Goal: Transaction & Acquisition: Purchase product/service

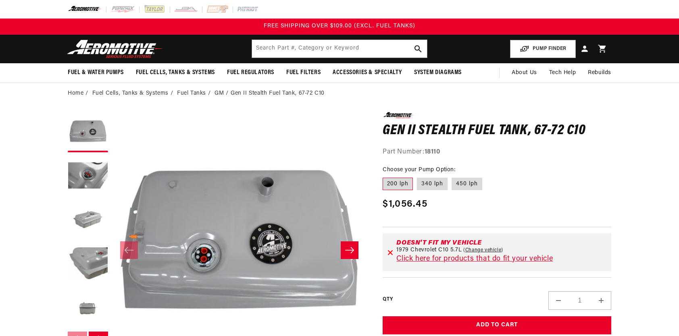
click at [357, 250] on button "Slide right" at bounding box center [350, 251] width 18 height 18
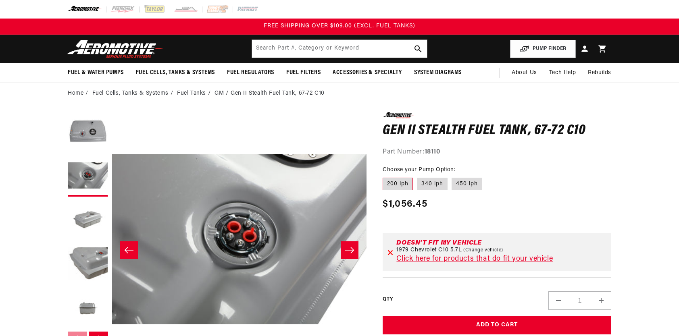
click at [357, 250] on button "Slide right" at bounding box center [350, 251] width 18 height 18
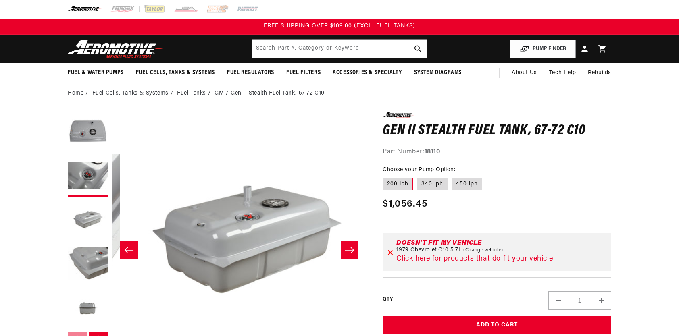
scroll to position [0, 509]
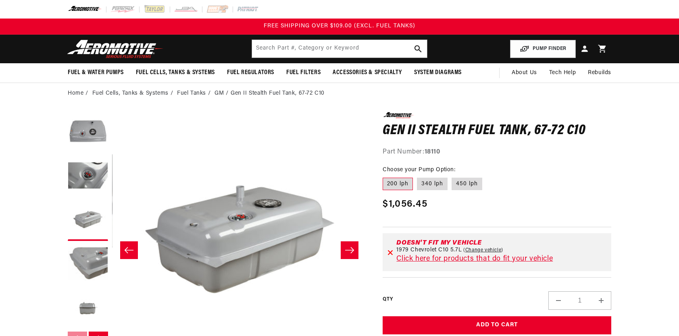
click at [357, 250] on button "Slide right" at bounding box center [350, 251] width 18 height 18
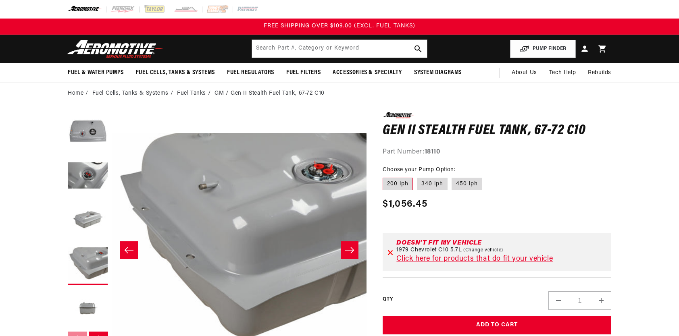
click at [357, 250] on button "Slide right" at bounding box center [350, 251] width 18 height 18
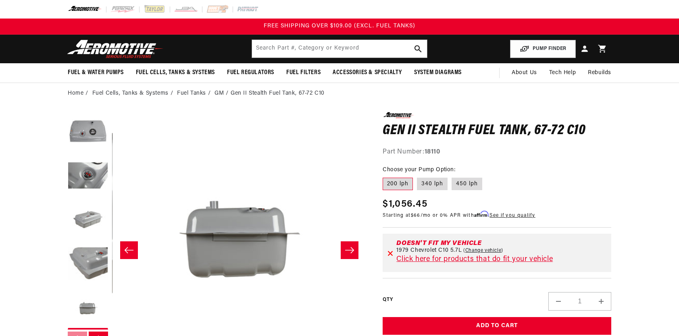
click at [357, 250] on button "Slide right" at bounding box center [350, 251] width 18 height 18
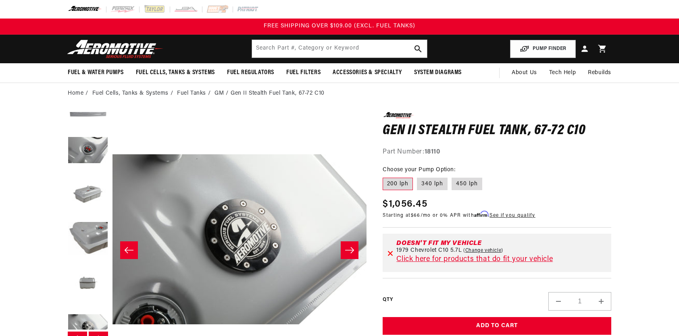
scroll to position [44, 0]
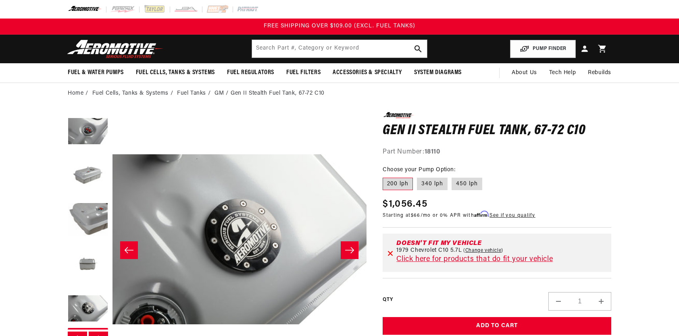
click at [357, 250] on button "Slide right" at bounding box center [350, 251] width 18 height 18
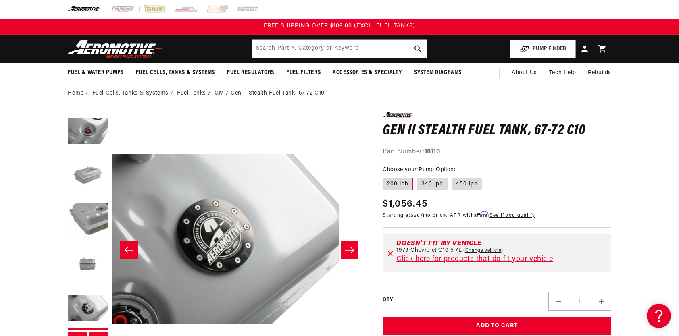
scroll to position [0, 1381]
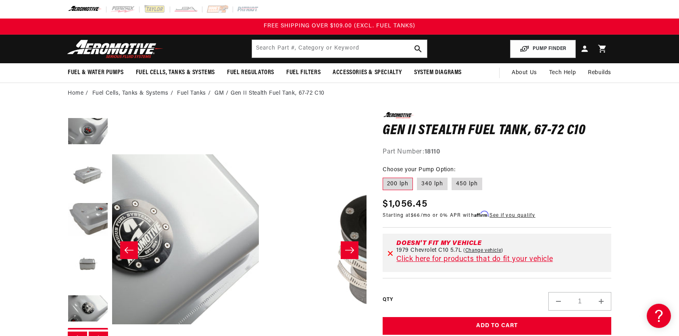
click at [357, 250] on button "Slide right" at bounding box center [350, 251] width 18 height 18
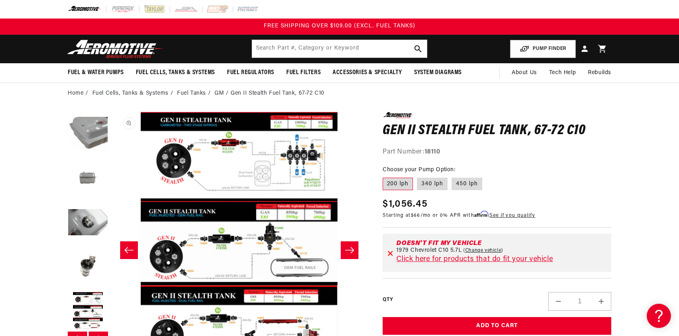
scroll to position [133, 0]
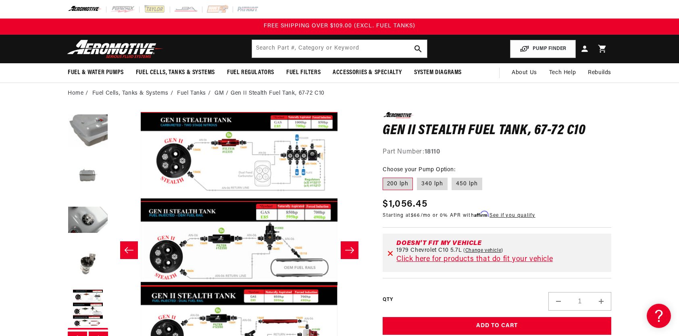
click at [131, 253] on icon "Slide left" at bounding box center [129, 250] width 10 height 8
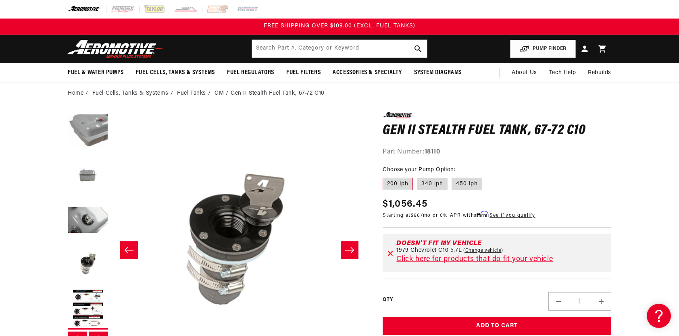
scroll to position [0, 1528]
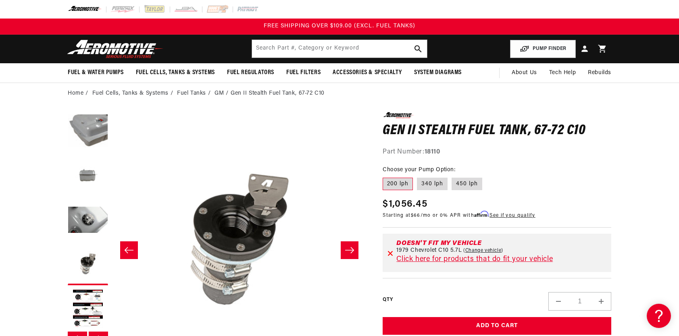
click at [355, 249] on icon "Slide right" at bounding box center [350, 250] width 10 height 8
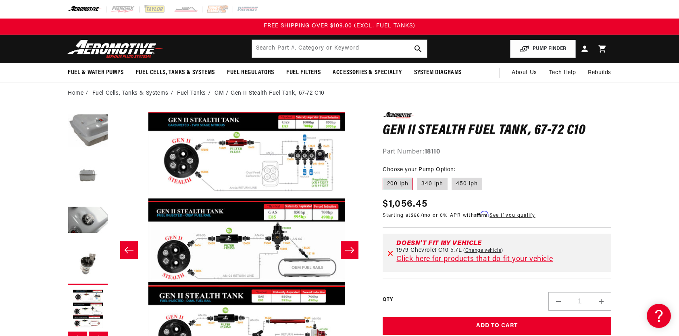
scroll to position [0, 1783]
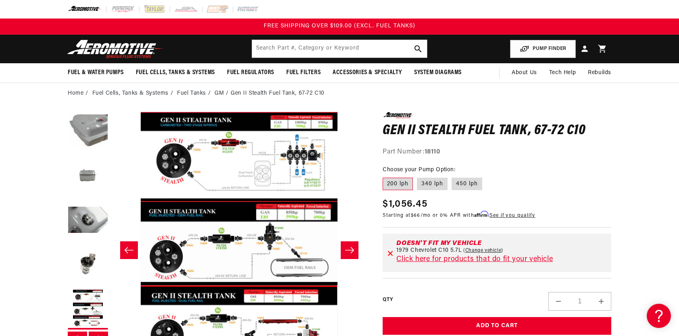
click at [355, 249] on icon "Slide right" at bounding box center [350, 250] width 10 height 8
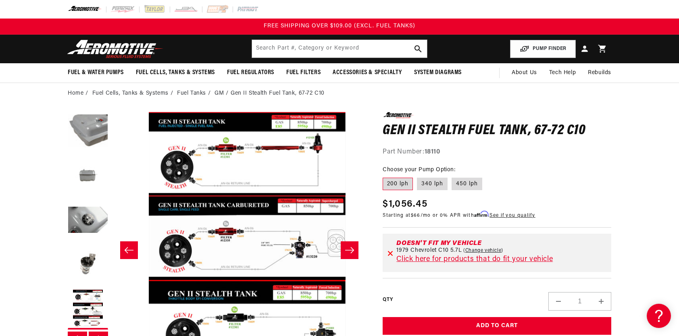
scroll to position [0, 2037]
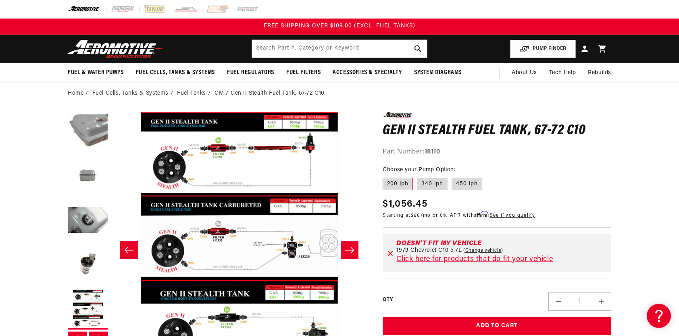
click at [355, 249] on icon "Slide right" at bounding box center [350, 250] width 10 height 8
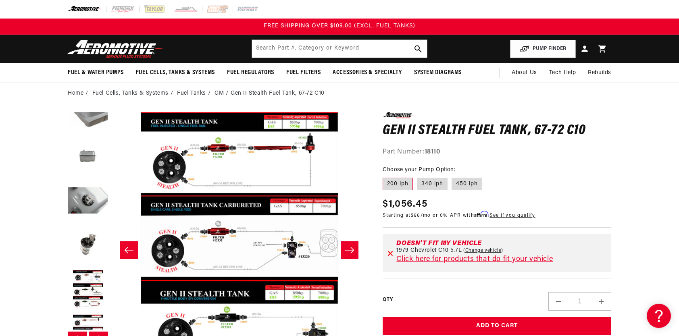
scroll to position [177, 0]
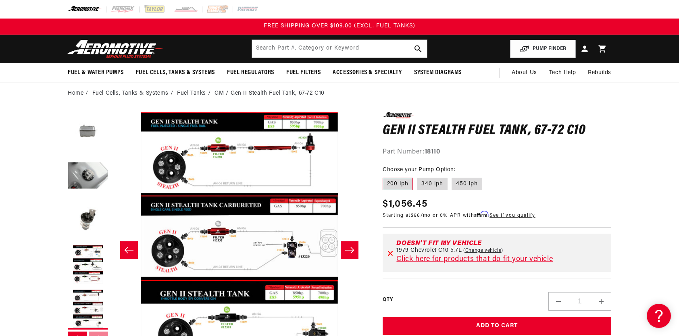
click at [355, 249] on icon "Slide right" at bounding box center [350, 250] width 10 height 8
click at [350, 250] on icon "Slide right" at bounding box center [350, 250] width 10 height 8
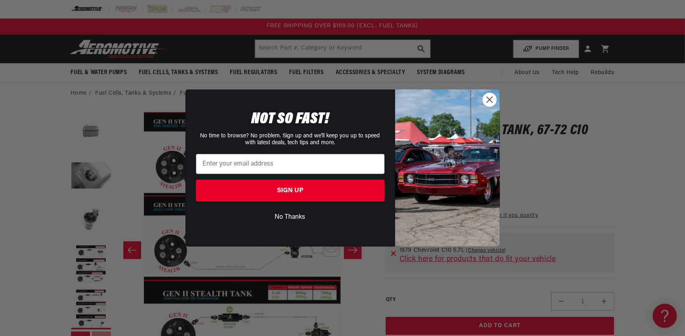
click at [493, 100] on circle "Close dialog" at bounding box center [489, 99] width 13 height 13
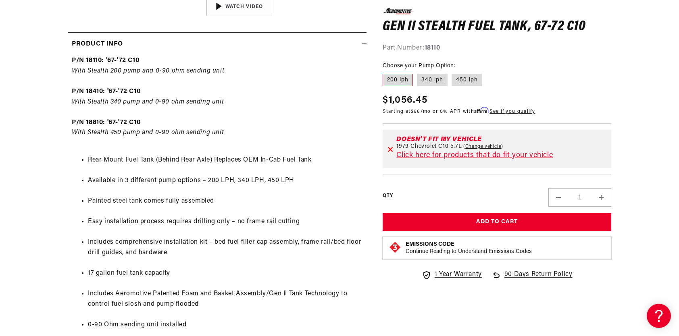
scroll to position [425, 0]
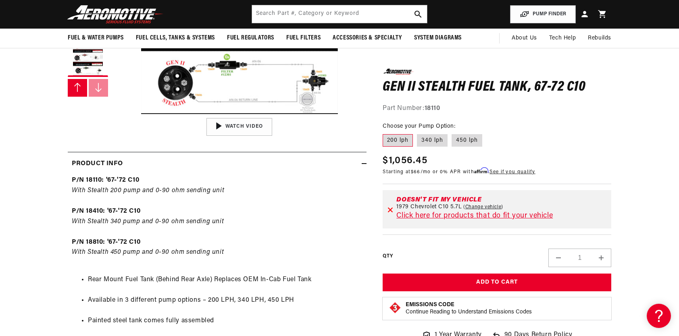
scroll to position [229, 0]
